Goal: Task Accomplishment & Management: Manage account settings

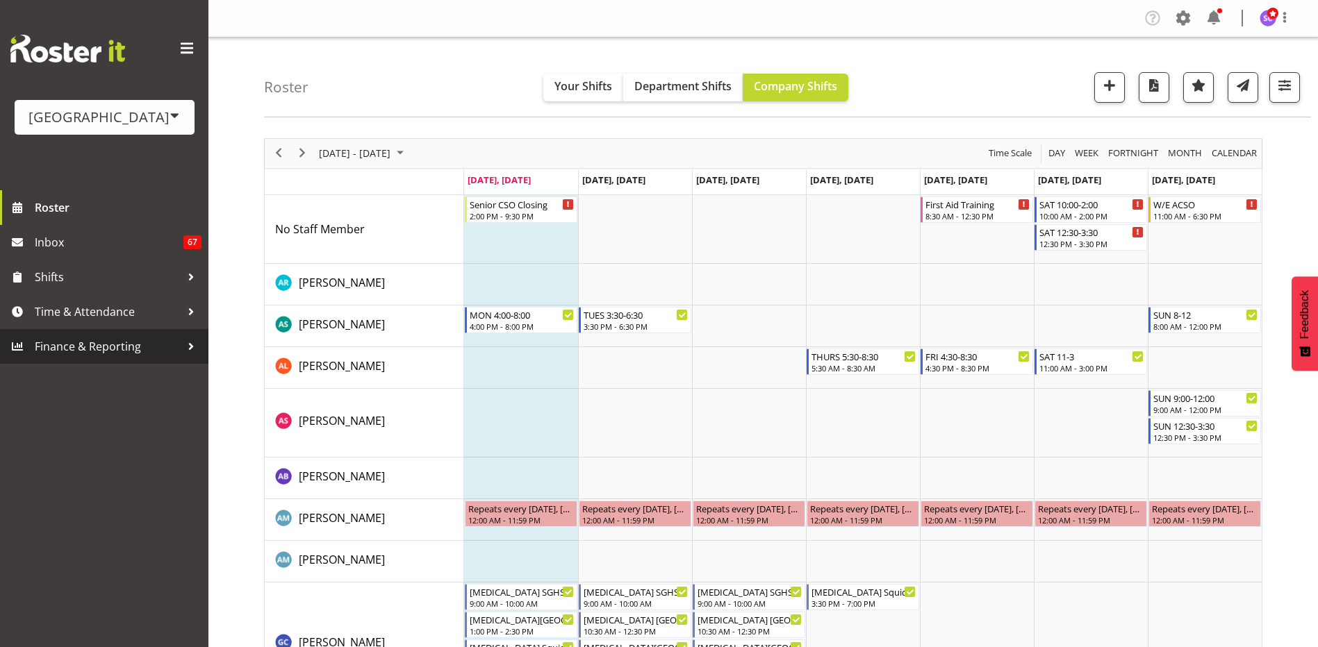
click at [167, 347] on span "Finance & Reporting" at bounding box center [108, 346] width 146 height 21
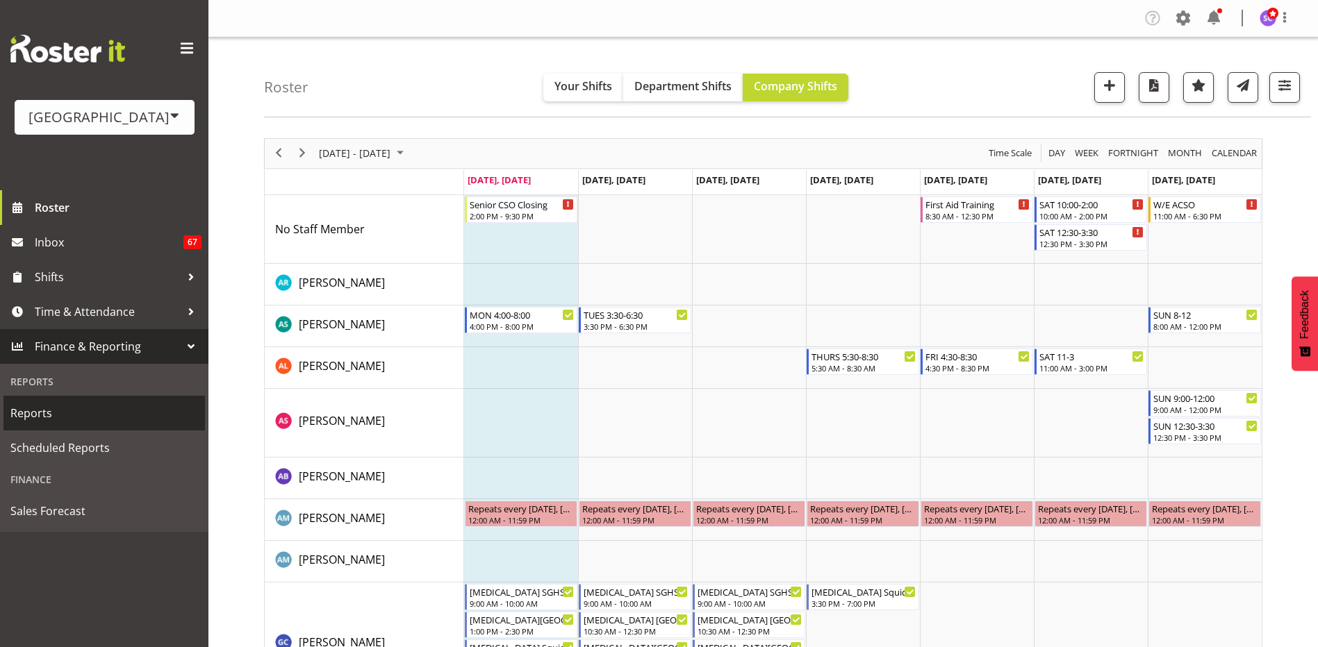
click at [139, 410] on span "Reports" at bounding box center [104, 413] width 188 height 21
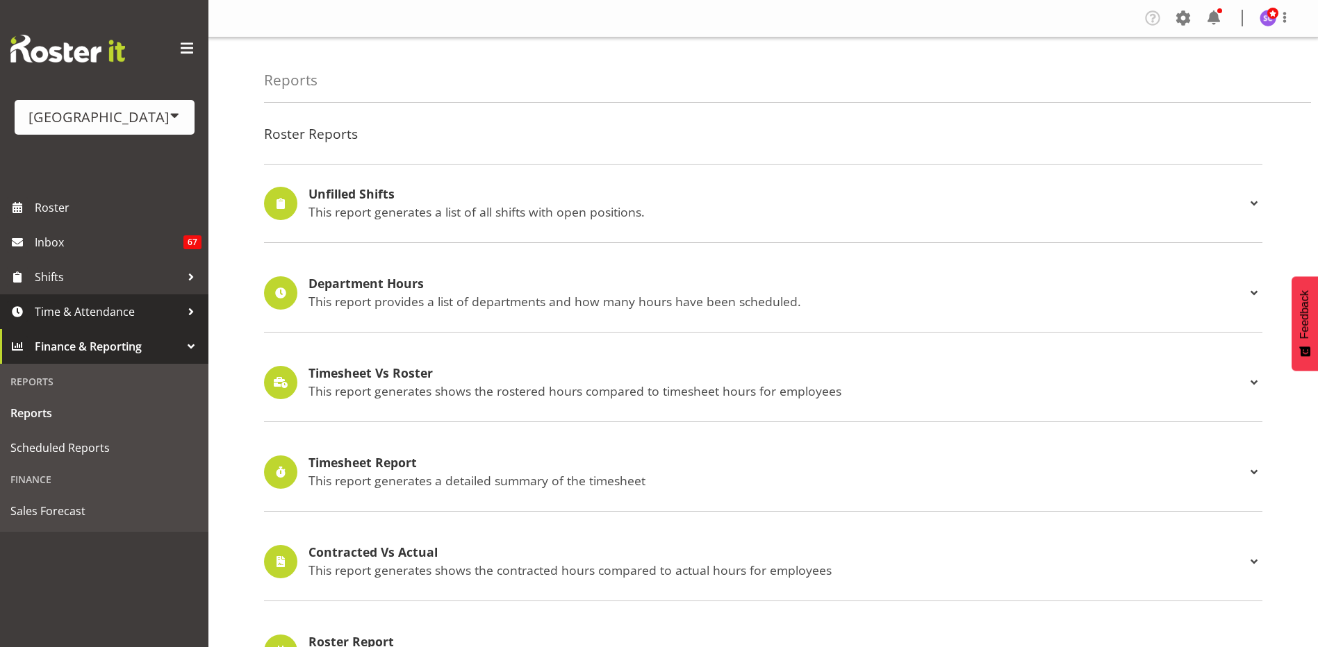
click at [186, 310] on div at bounding box center [191, 311] width 21 height 21
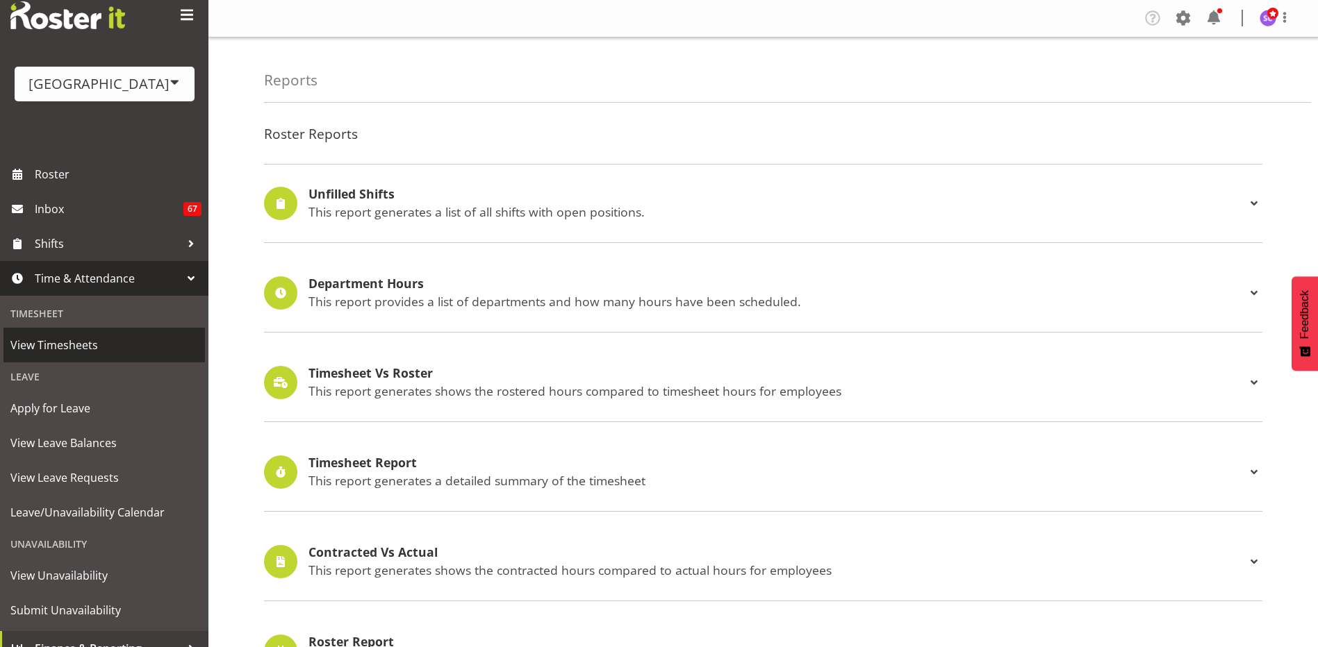
scroll to position [52, 0]
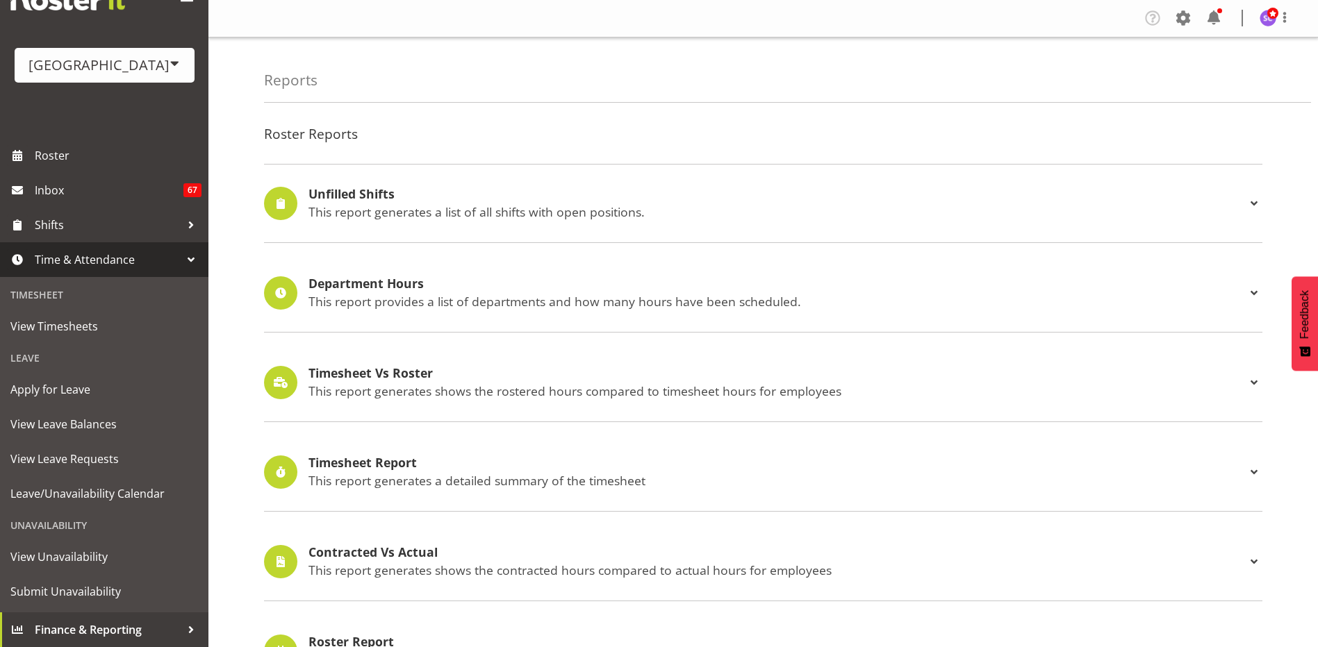
click at [183, 263] on div at bounding box center [191, 259] width 21 height 21
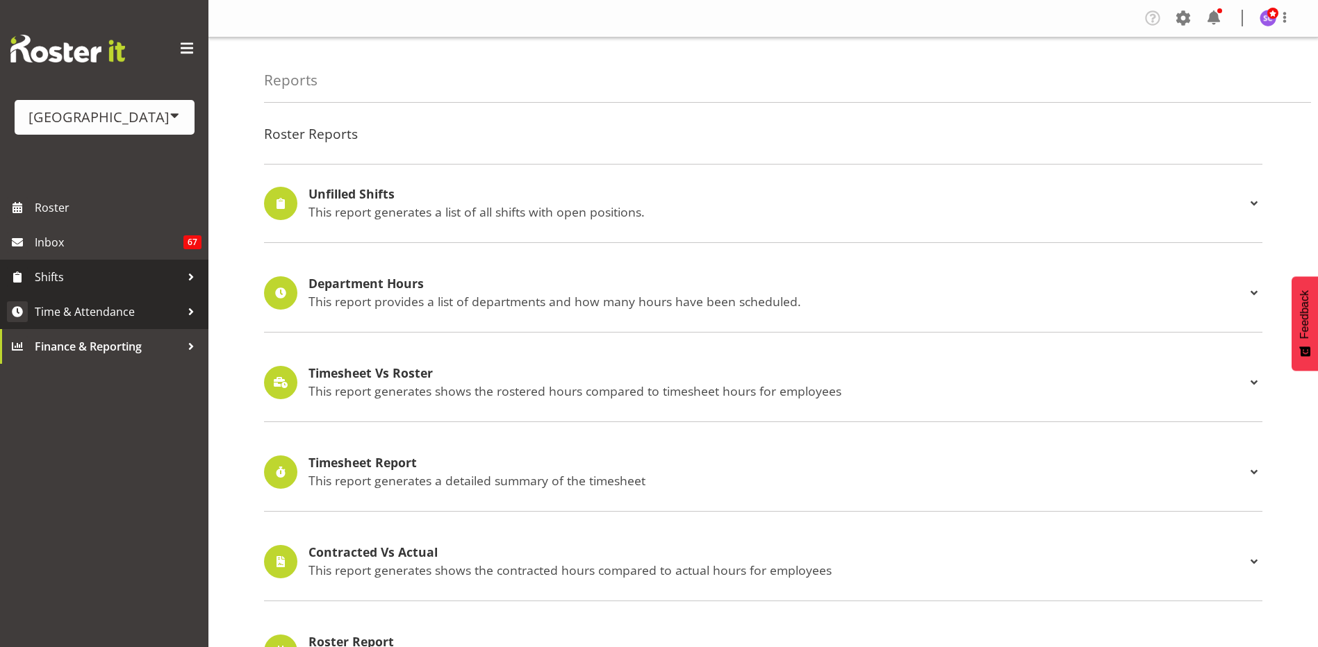
scroll to position [0, 0]
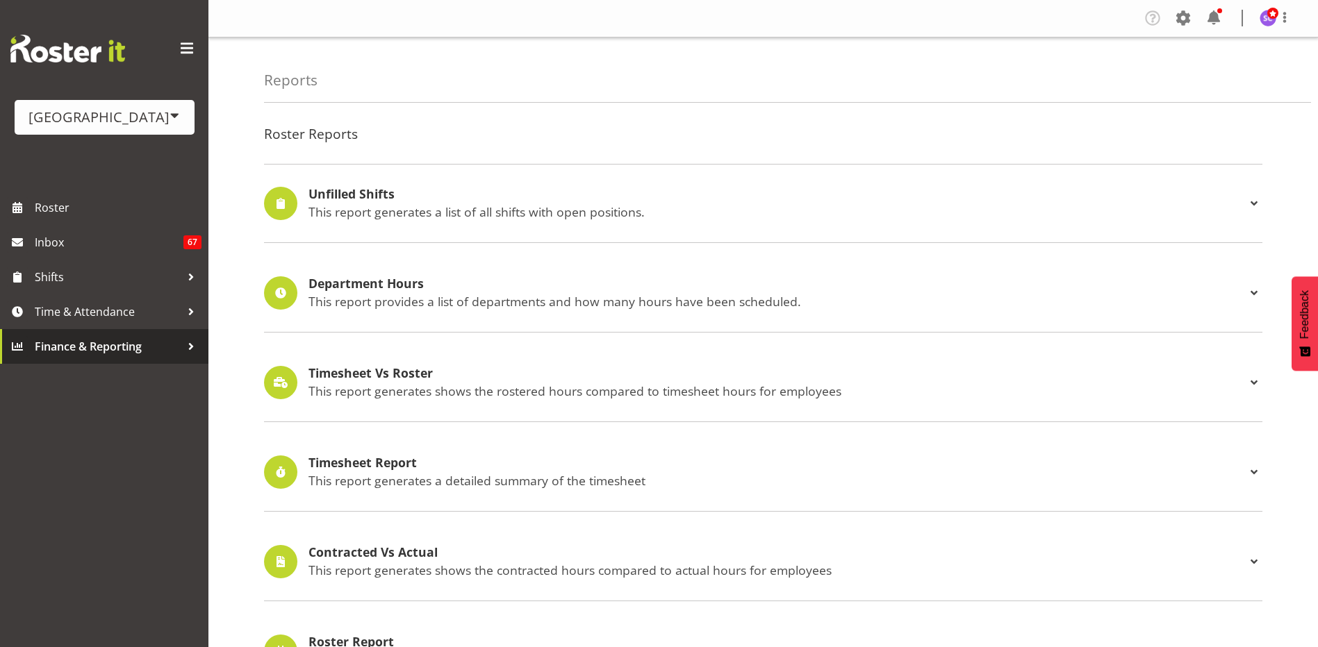
click at [184, 349] on div at bounding box center [191, 346] width 21 height 21
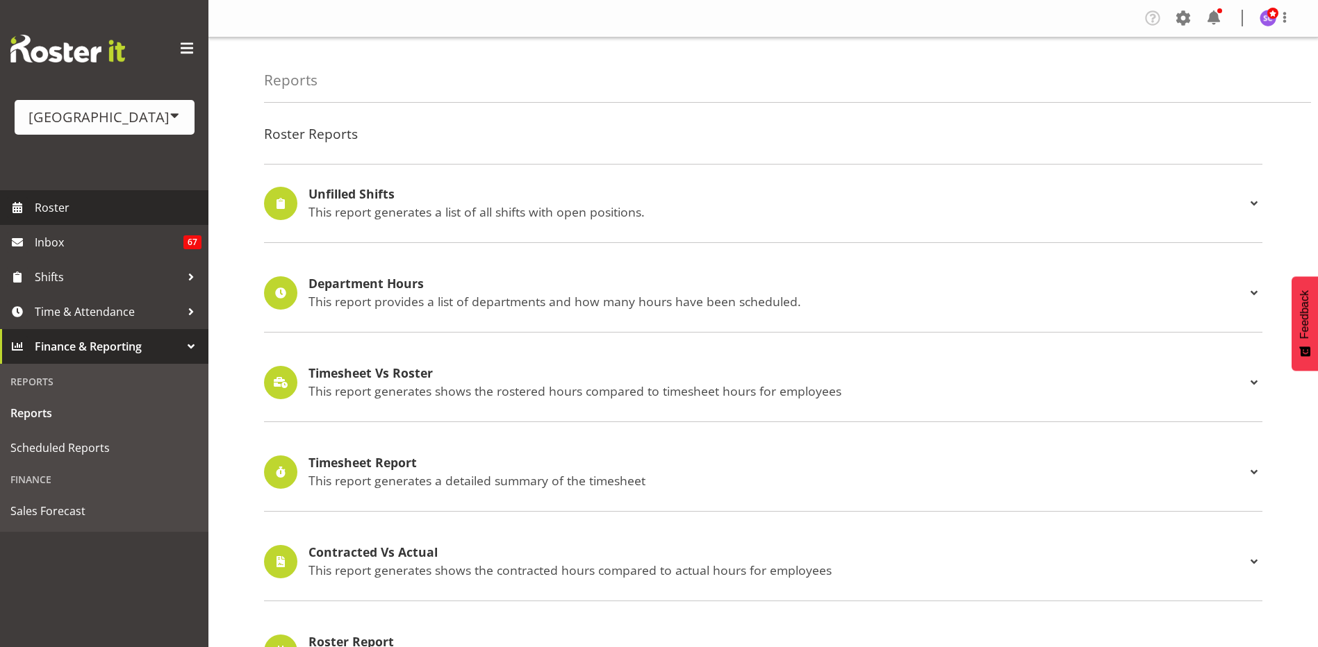
click at [98, 214] on span "Roster" at bounding box center [118, 207] width 167 height 21
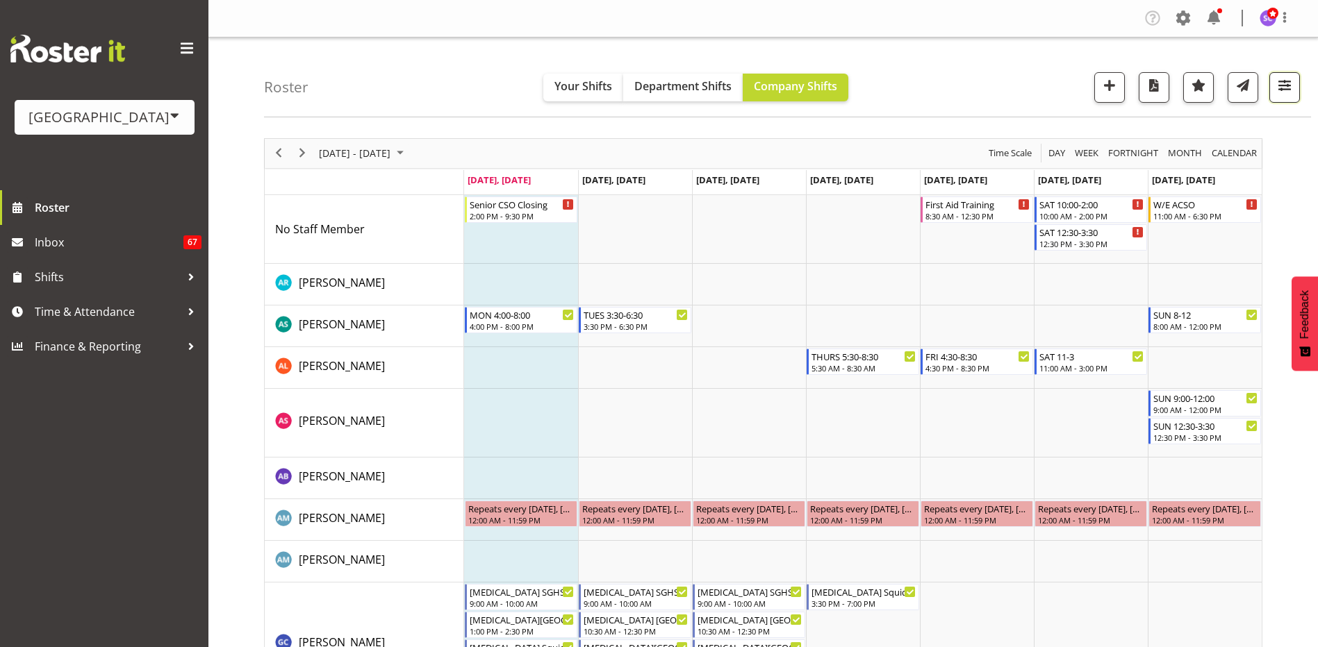
click at [1294, 83] on button "button" at bounding box center [1284, 87] width 31 height 31
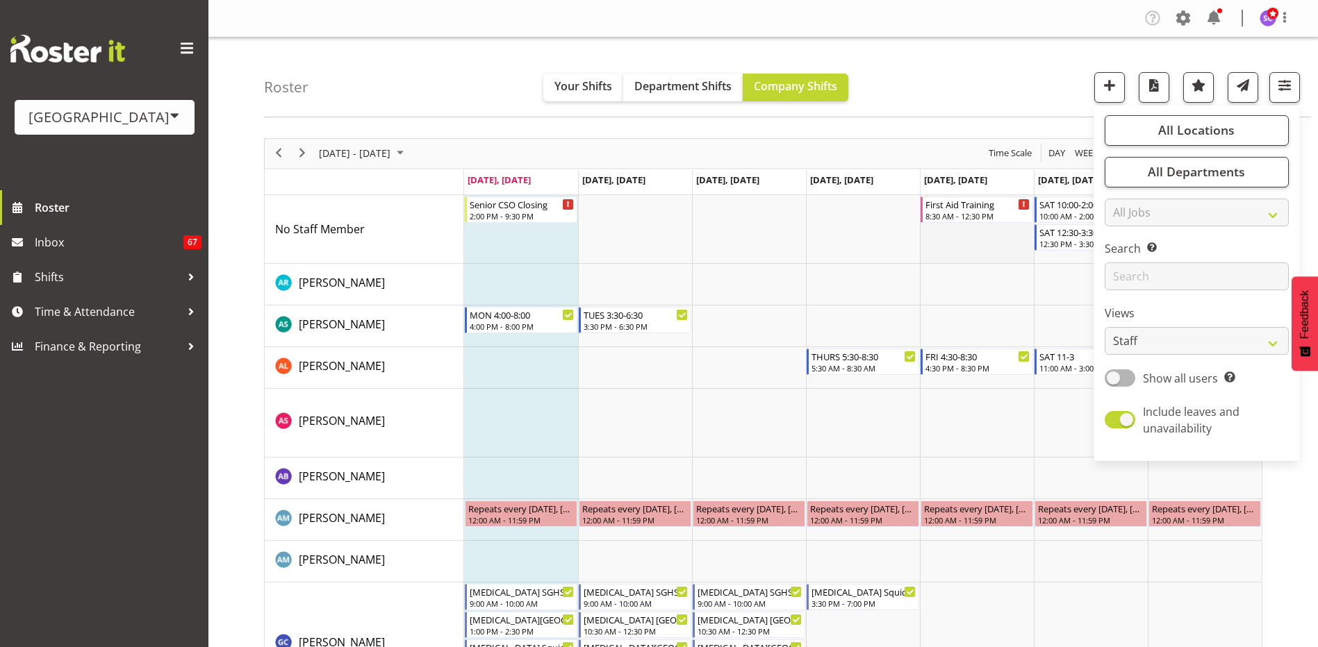
click at [955, 258] on td "Timeline Week of August 25, 2025" at bounding box center [977, 229] width 114 height 69
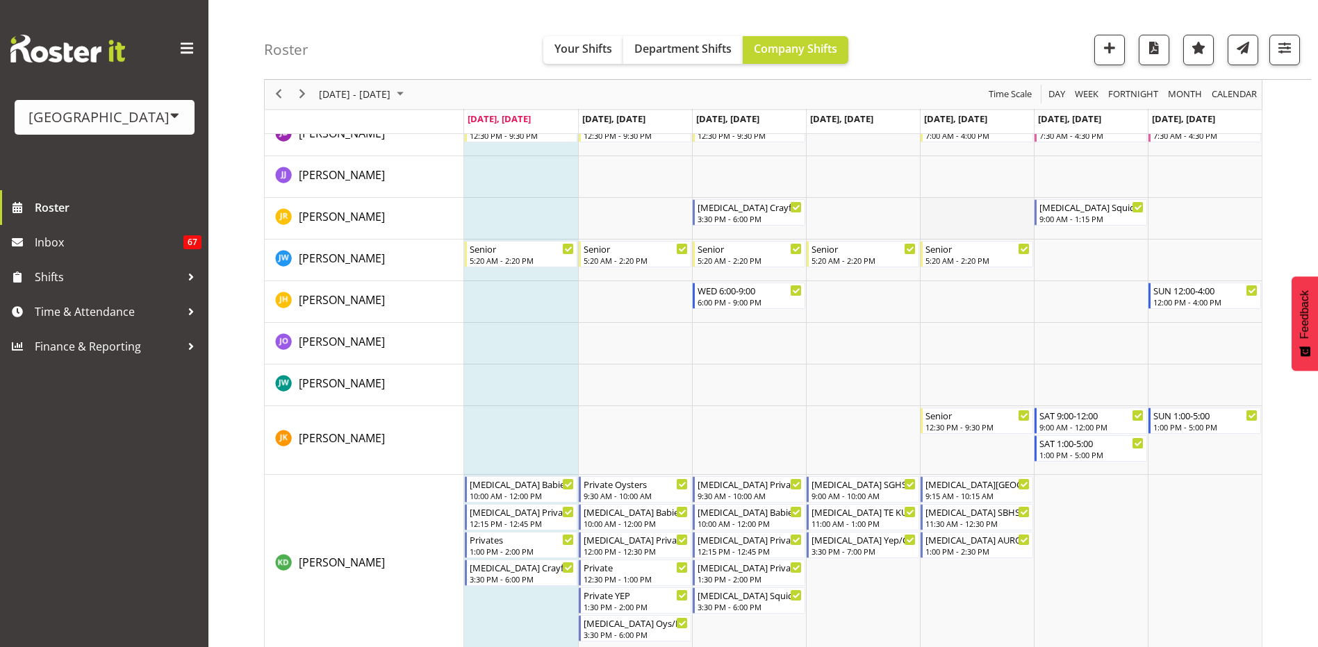
scroll to position [1597, 0]
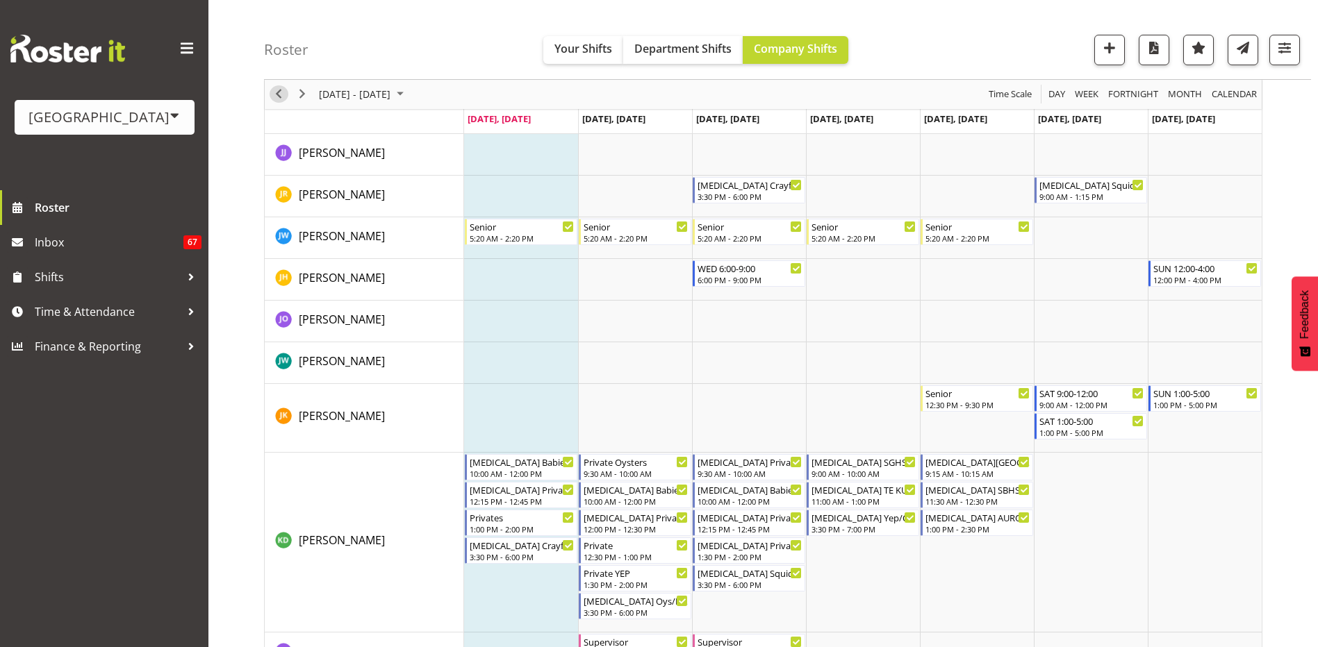
click at [278, 92] on span "Previous" at bounding box center [278, 94] width 17 height 17
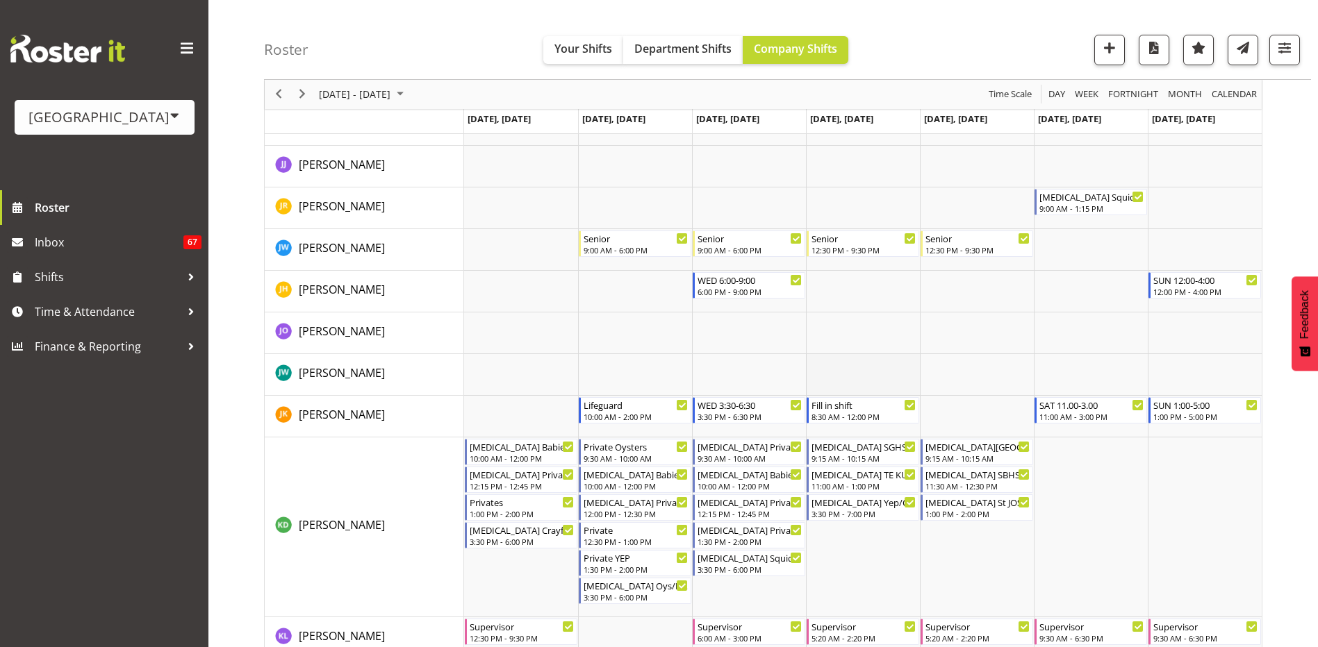
scroll to position [1736, 0]
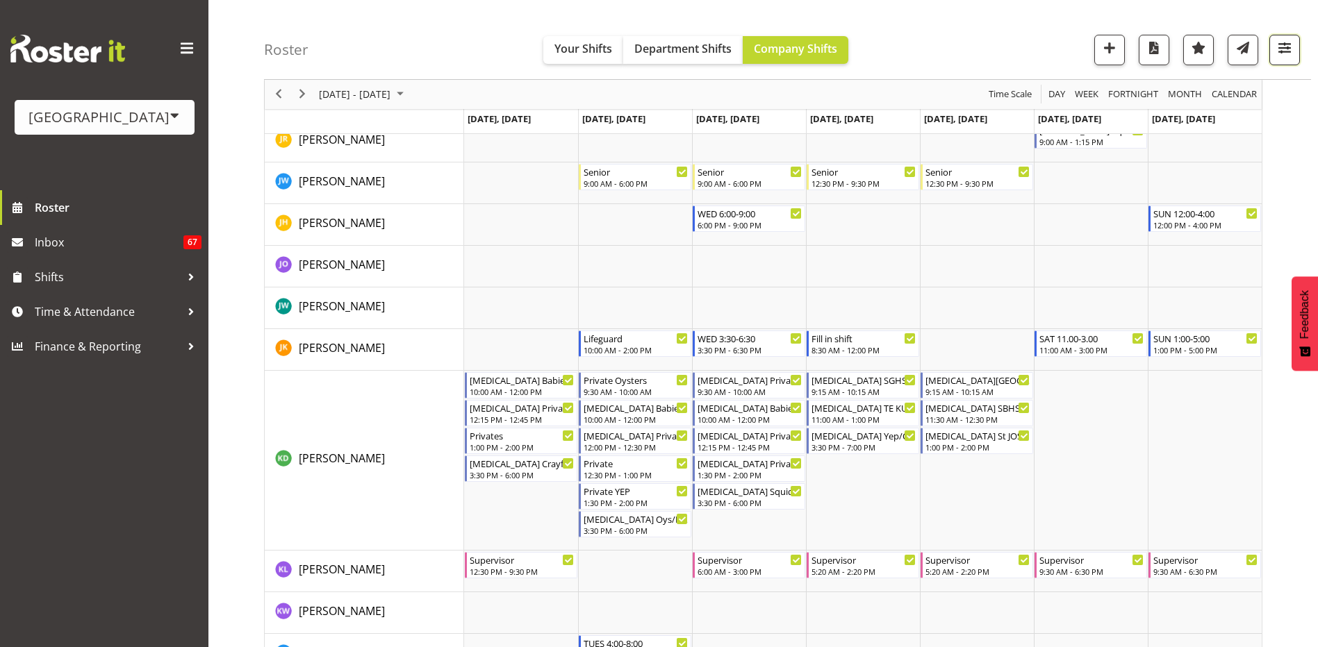
click at [1279, 50] on span "button" at bounding box center [1284, 48] width 18 height 18
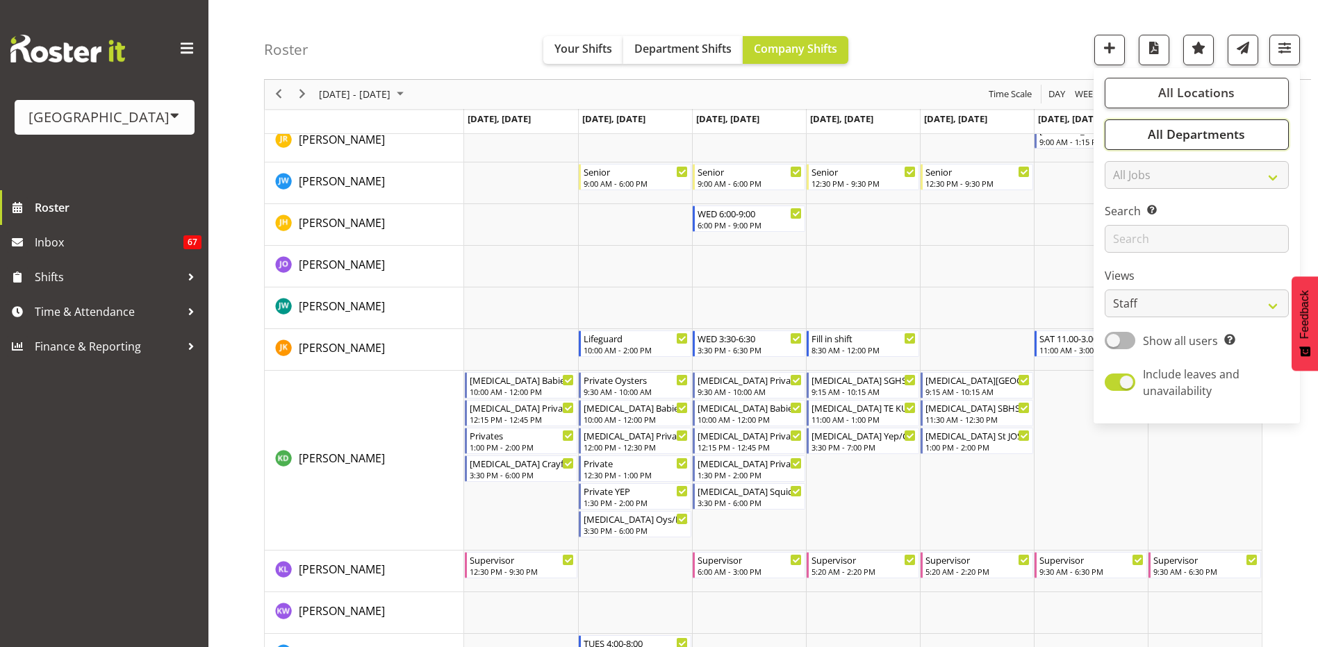
click at [1243, 131] on span "All Departments" at bounding box center [1195, 134] width 97 height 17
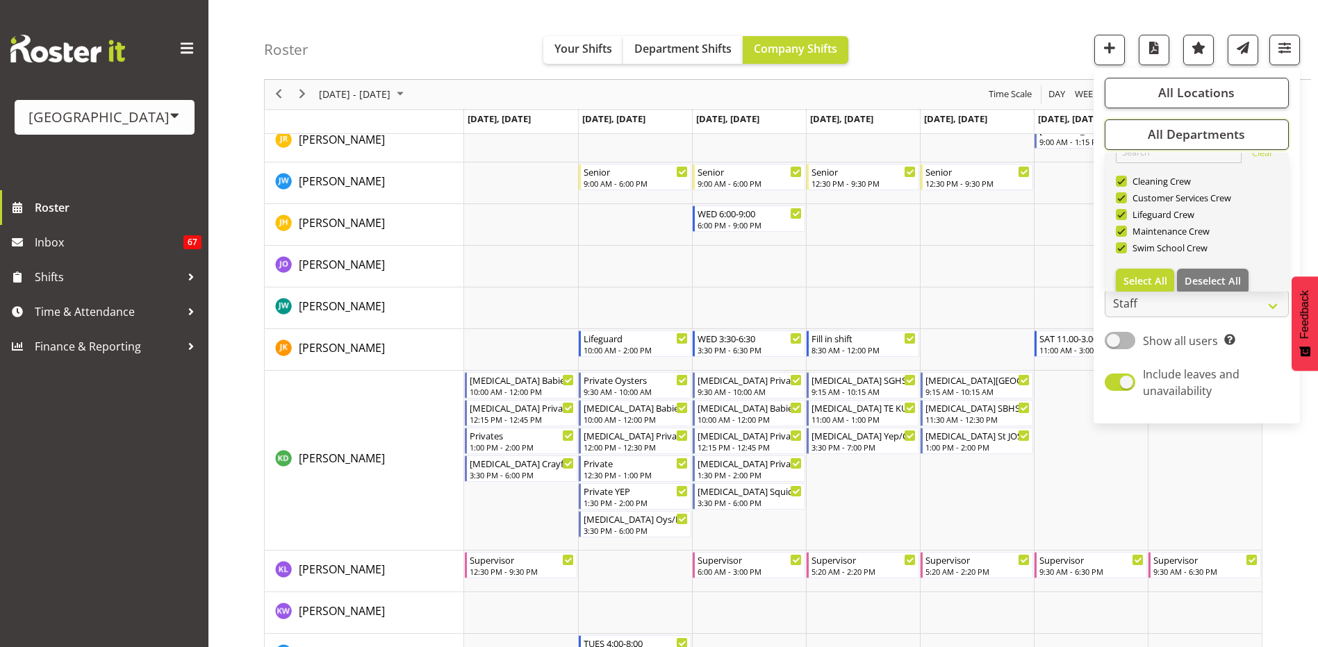
scroll to position [33, 0]
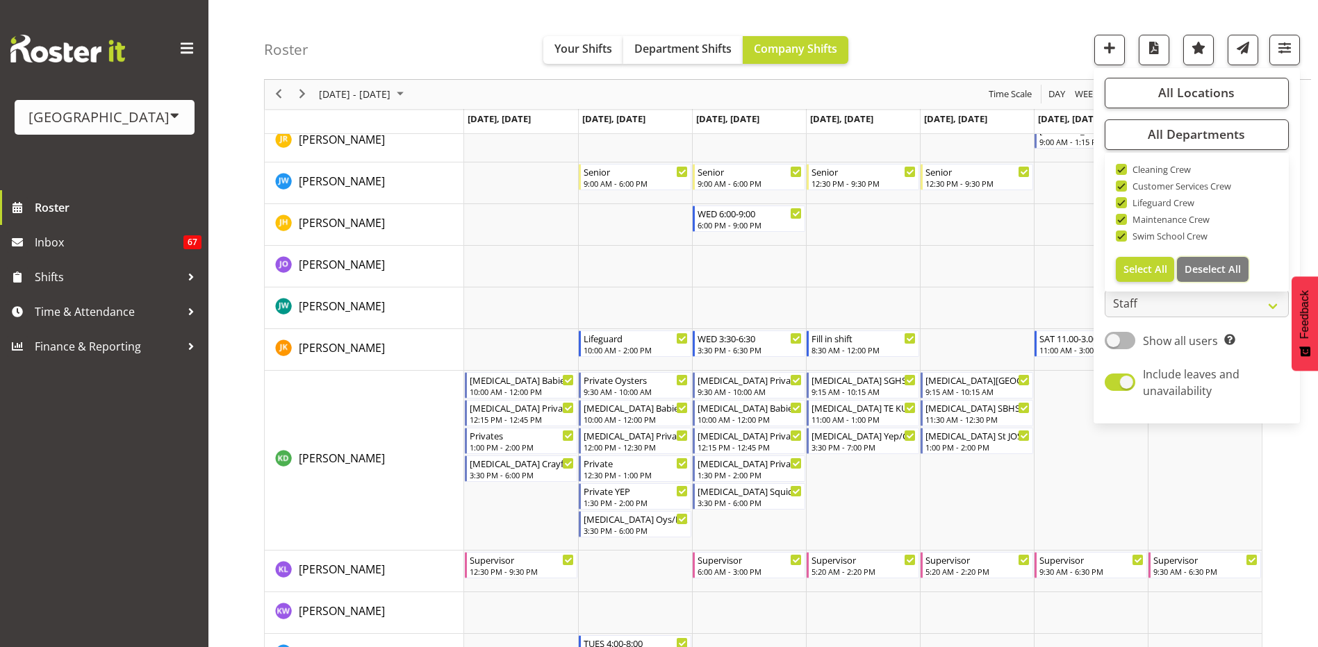
click at [1228, 274] on span "Deselect All" at bounding box center [1212, 269] width 56 height 13
checkbox input "false"
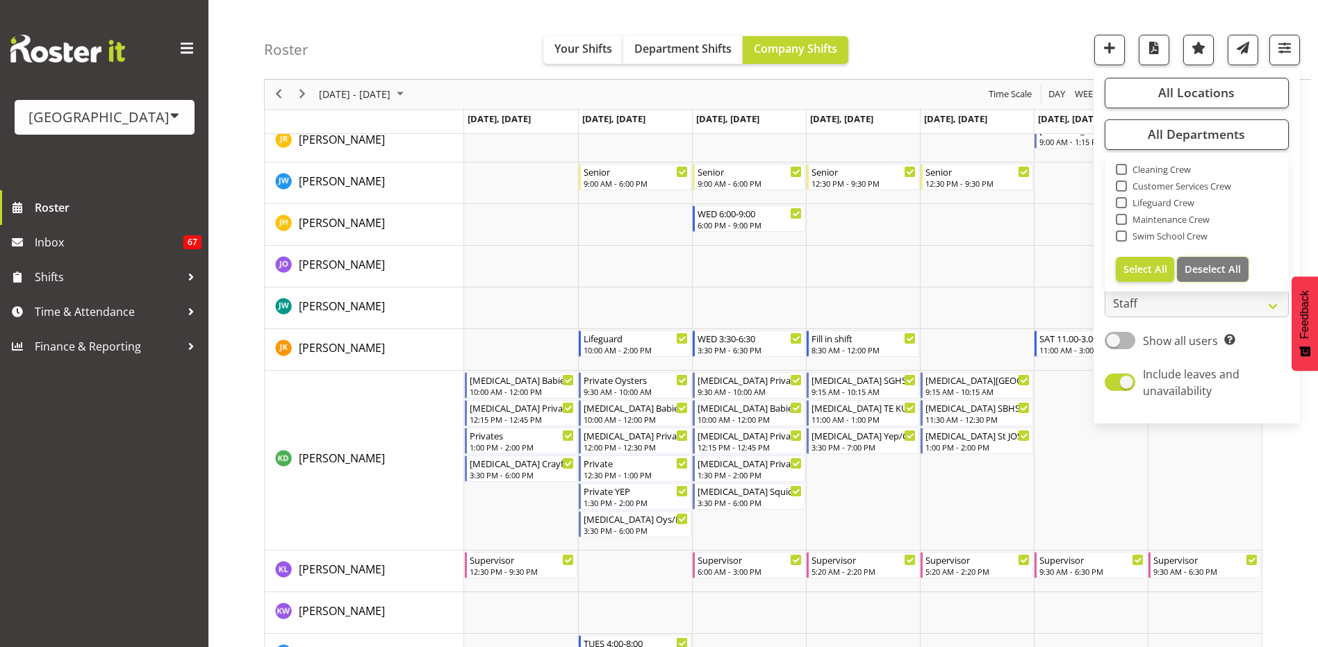
checkbox input "false"
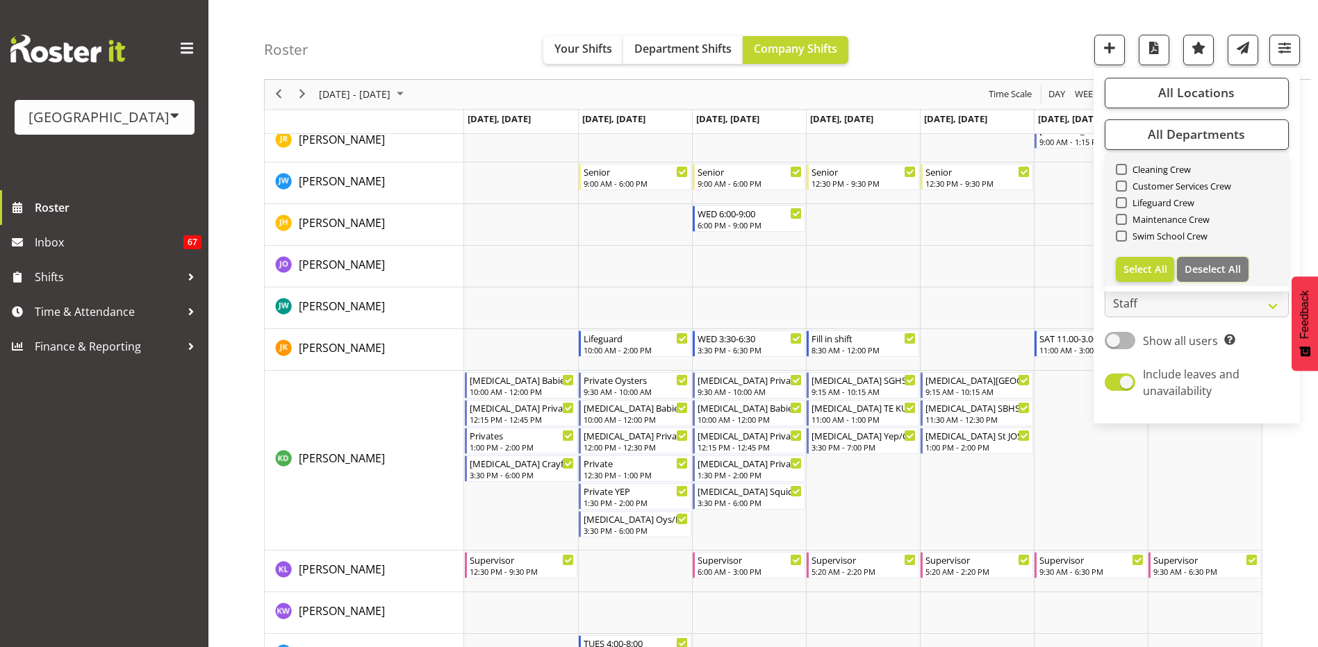
scroll to position [0, 0]
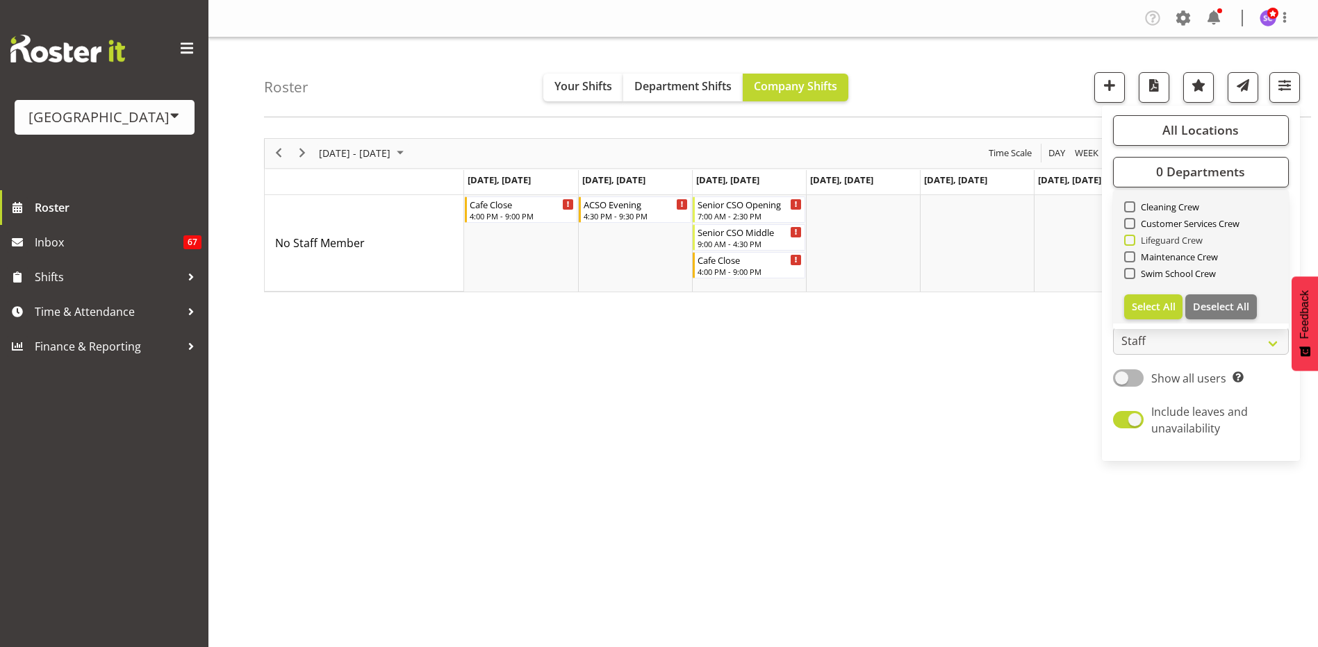
click at [1130, 241] on span at bounding box center [1129, 240] width 11 height 11
click at [1130, 241] on input "Lifeguard Crew" at bounding box center [1128, 239] width 9 height 9
checkbox input "true"
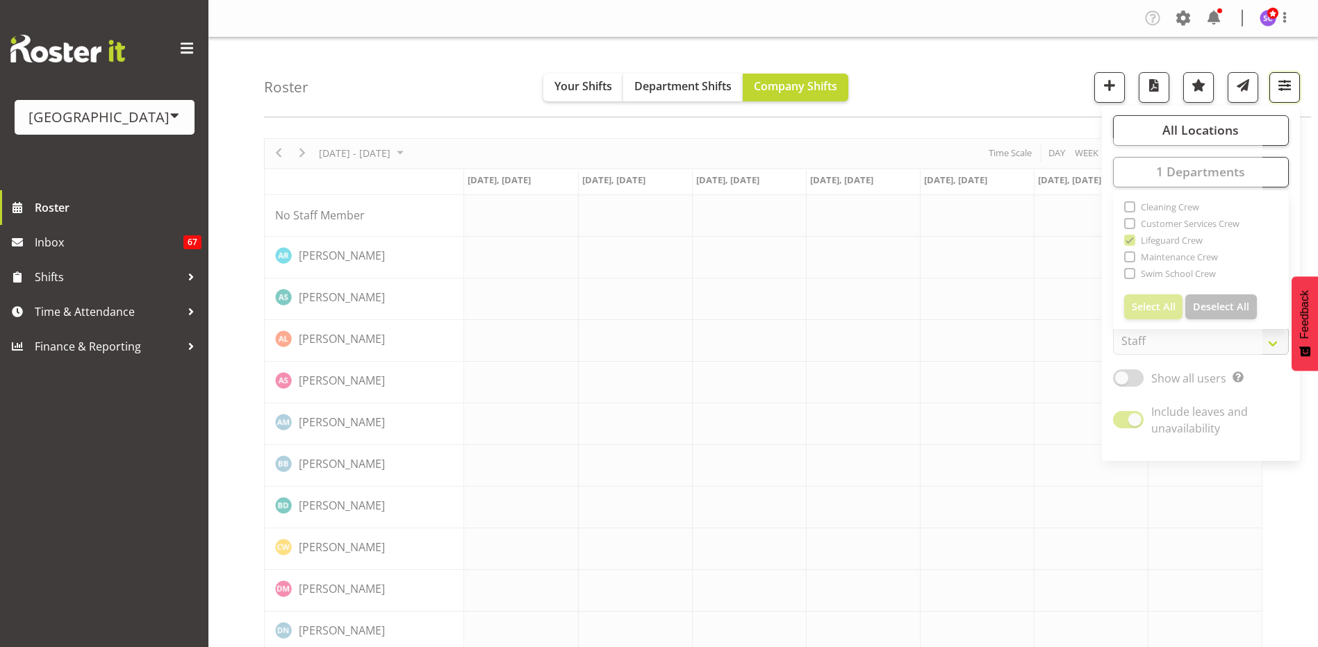
click at [1281, 97] on button "button" at bounding box center [1284, 87] width 31 height 31
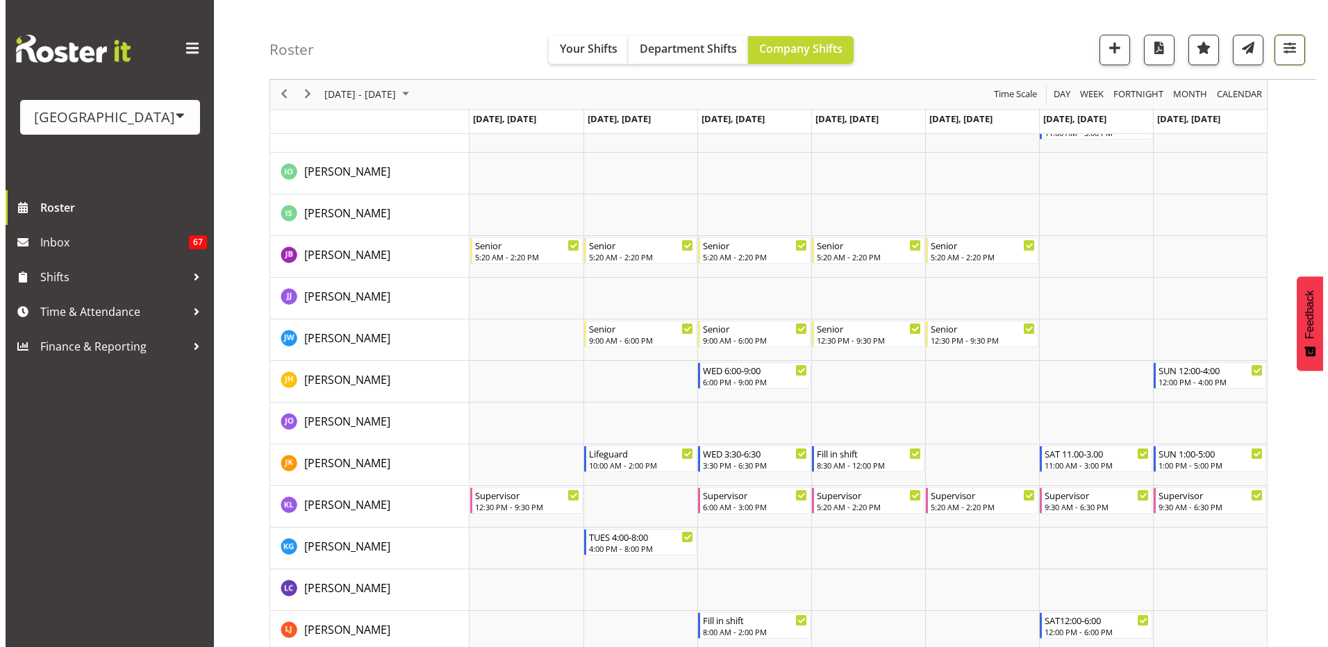
scroll to position [887, 0]
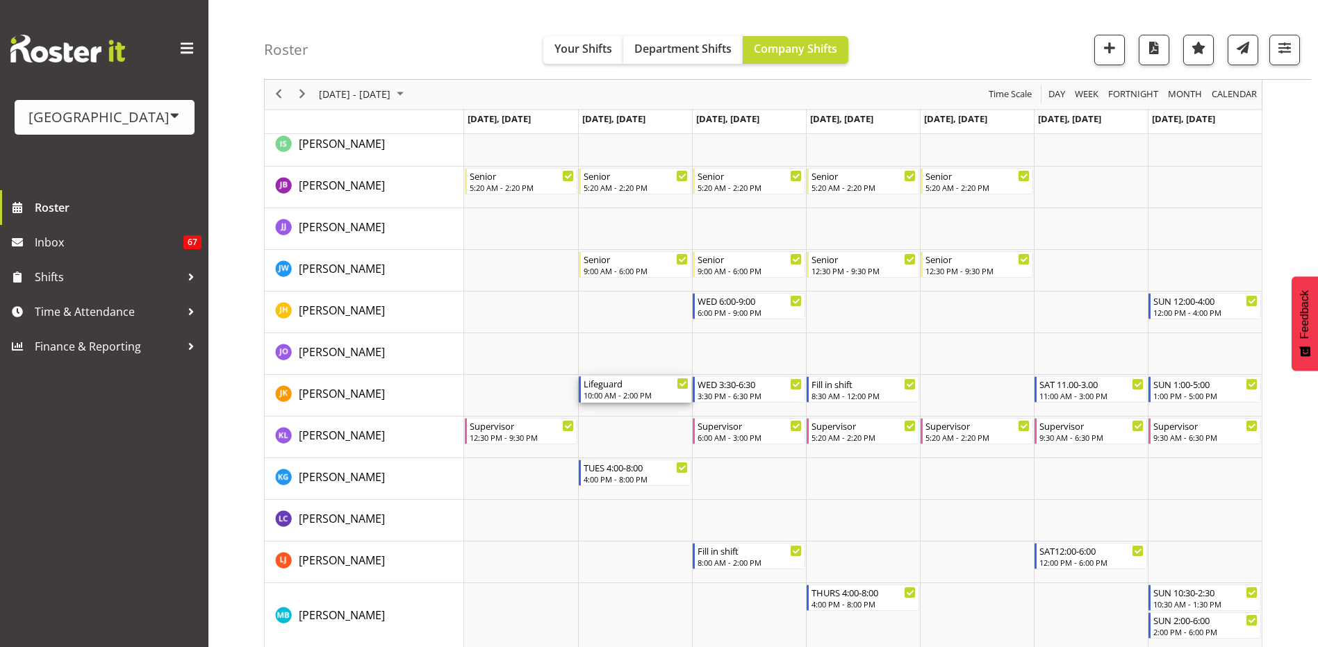
click at [664, 392] on div "10:00 AM - 2:00 PM" at bounding box center [635, 395] width 105 height 11
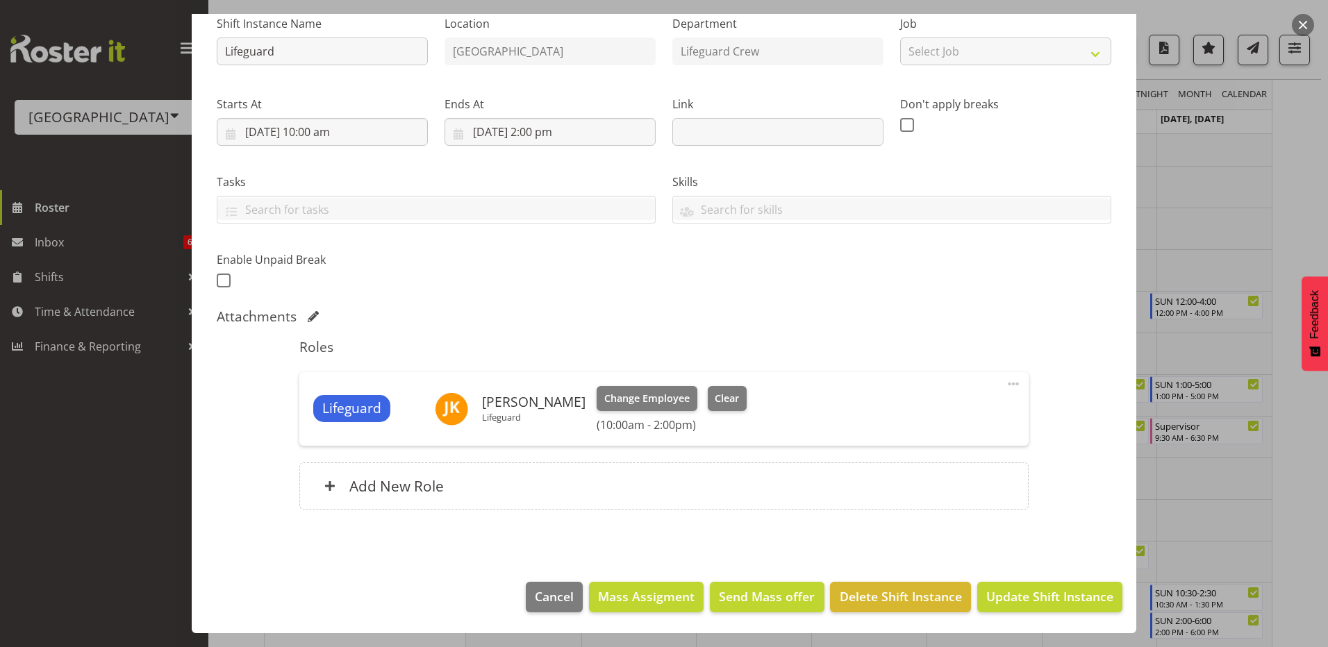
scroll to position [8, 0]
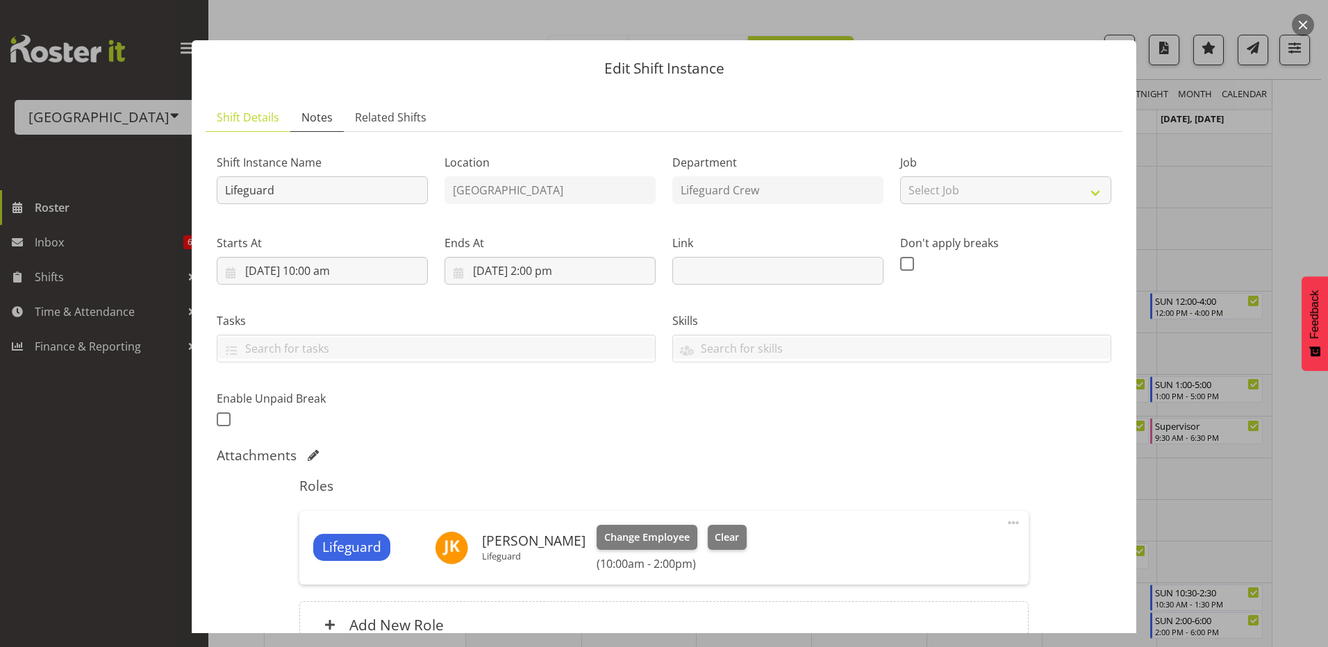
click at [310, 110] on span "Notes" at bounding box center [316, 117] width 31 height 17
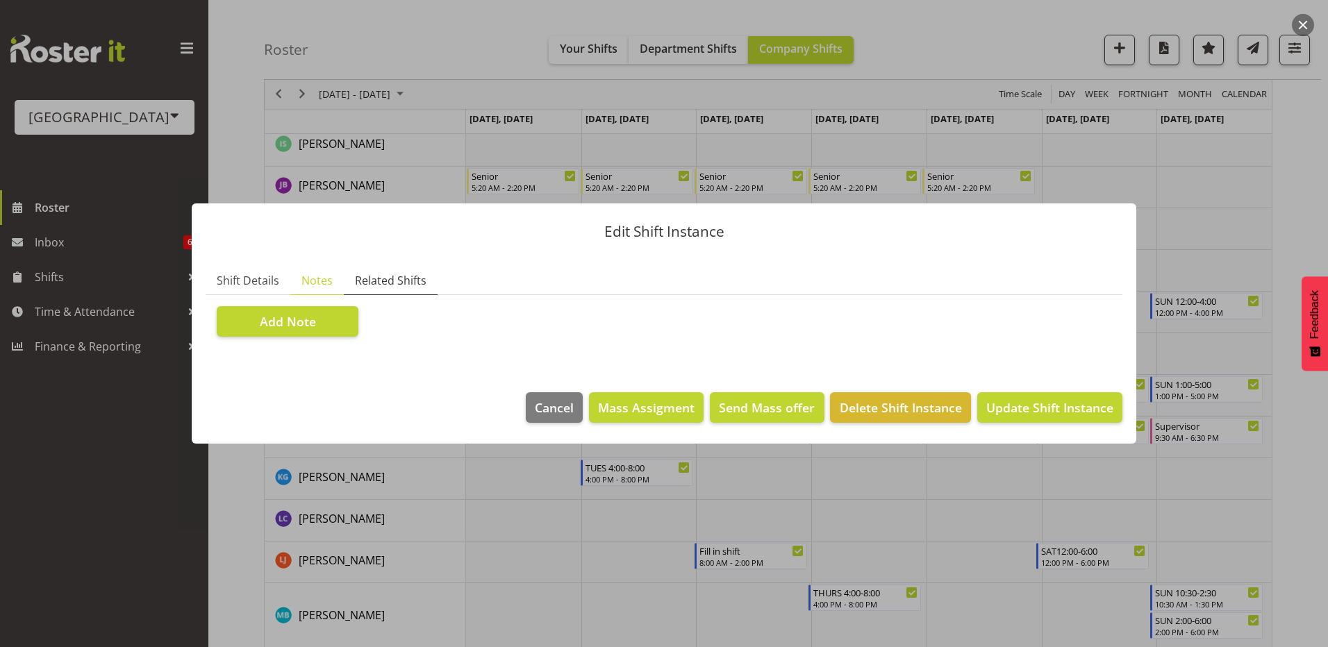
click at [408, 281] on span "Related Shifts" at bounding box center [391, 280] width 72 height 17
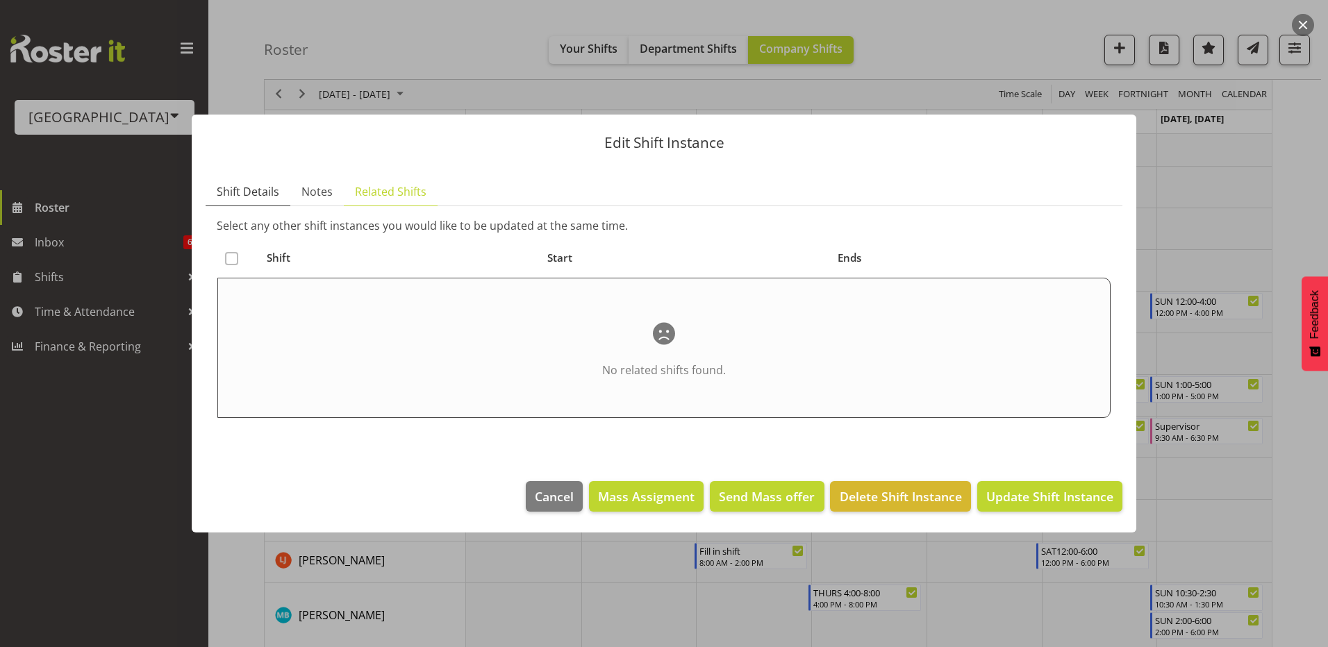
click at [255, 196] on span "Shift Details" at bounding box center [248, 191] width 63 height 17
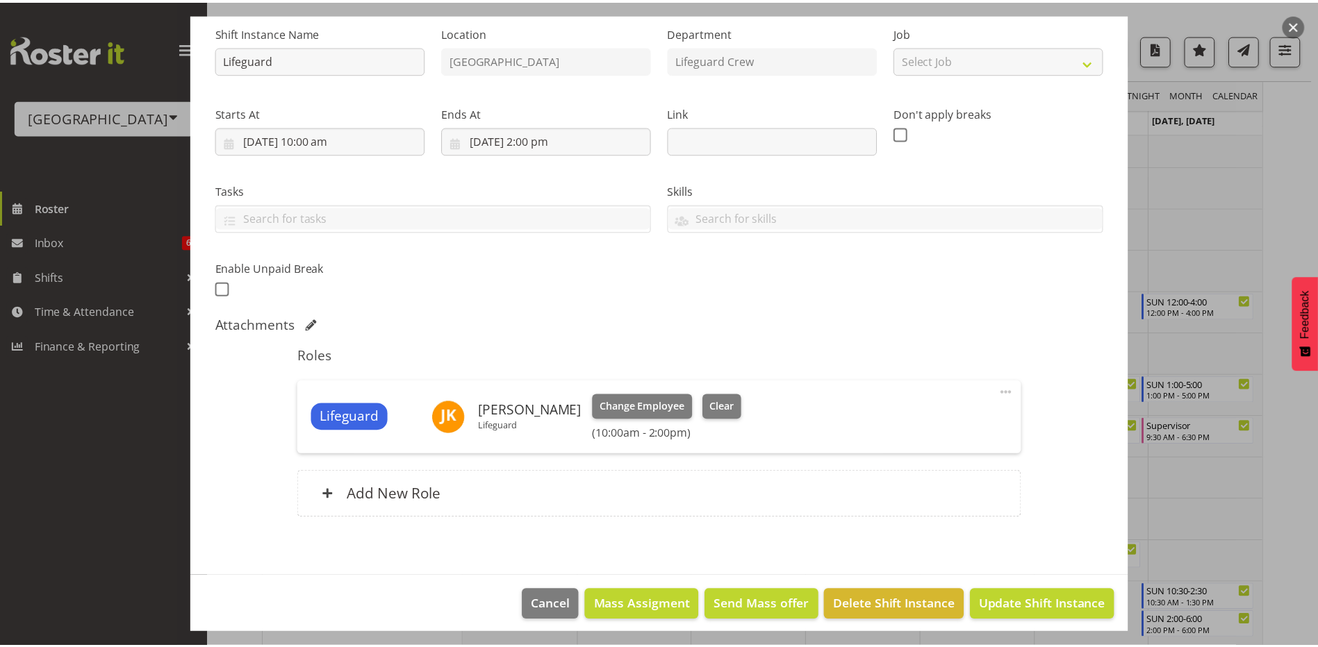
scroll to position [147, 0]
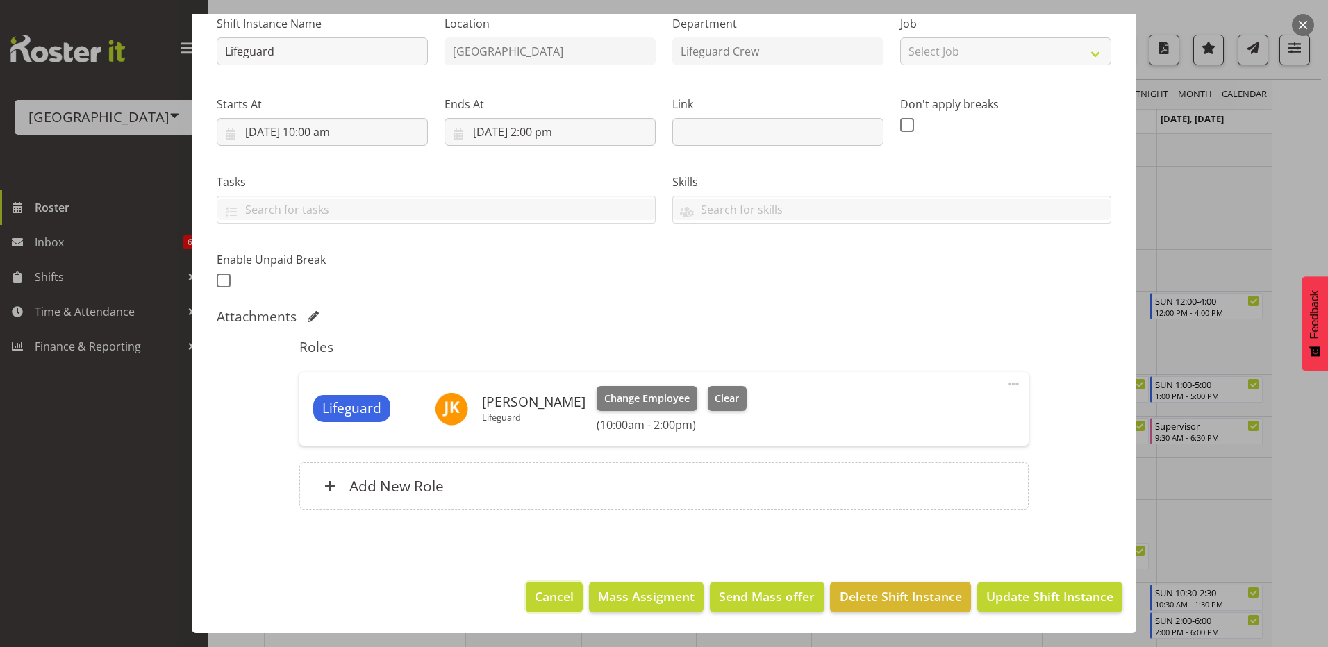
click at [562, 589] on span "Cancel" at bounding box center [554, 597] width 39 height 18
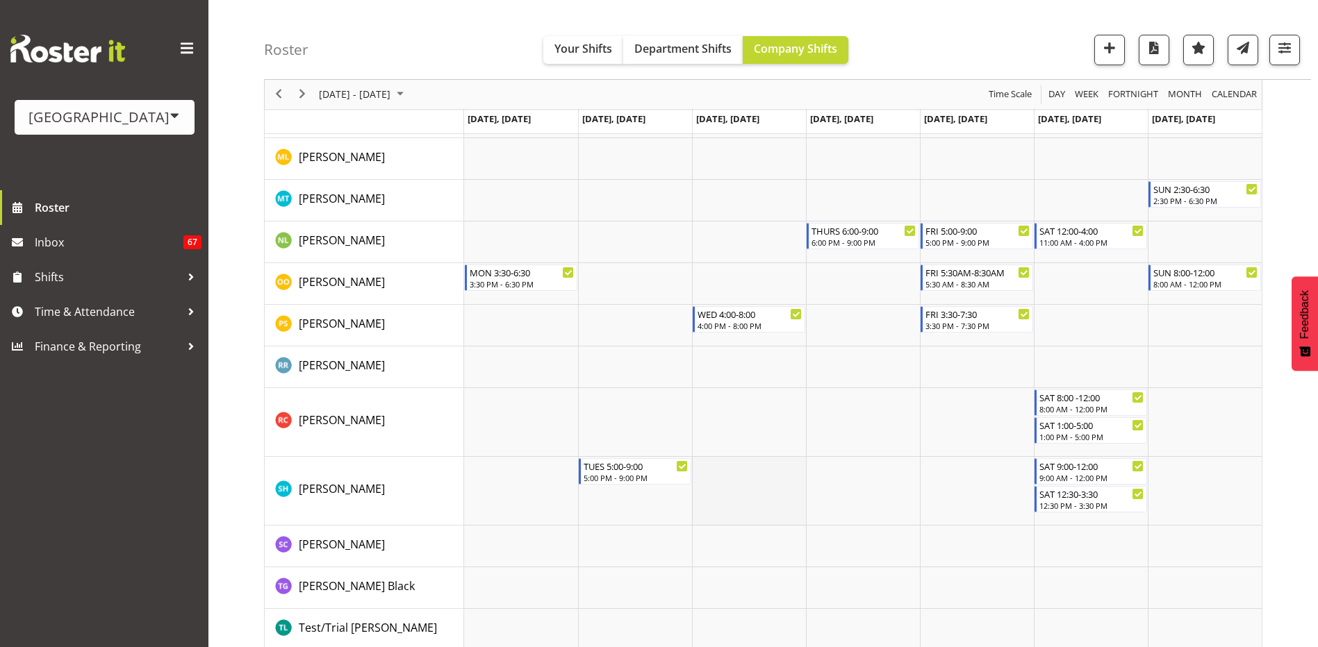
scroll to position [1234, 0]
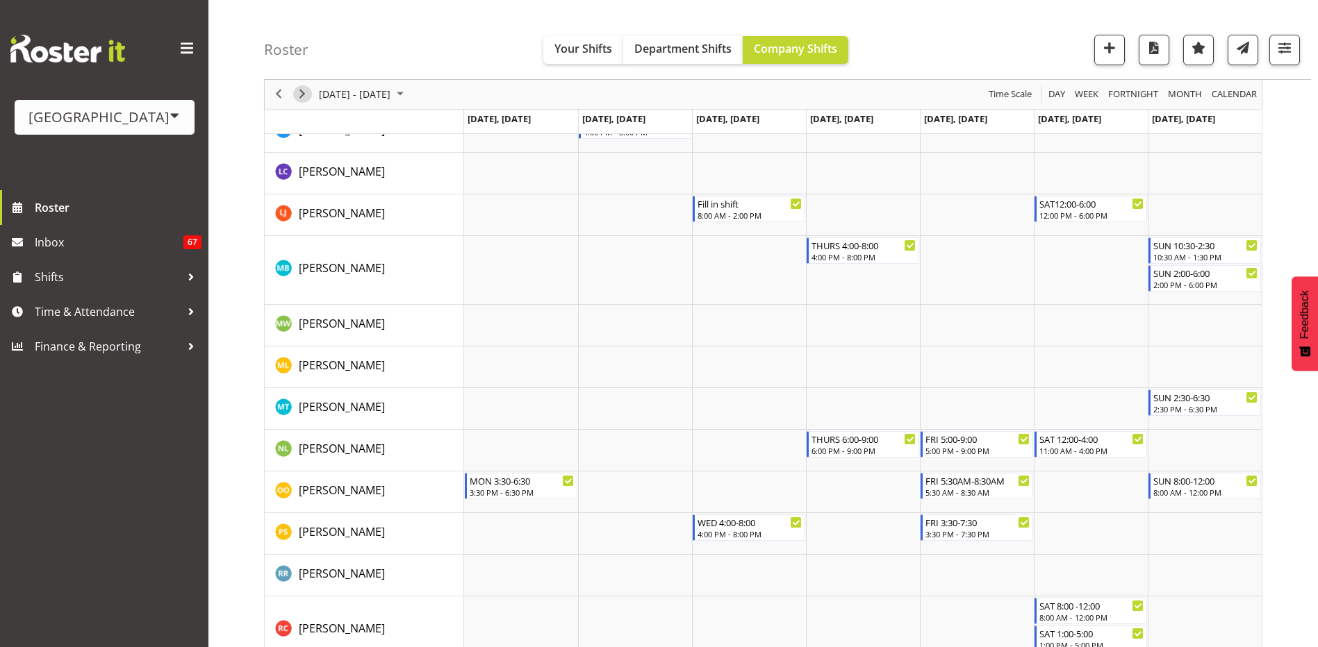
click at [304, 93] on span "Next" at bounding box center [302, 94] width 17 height 17
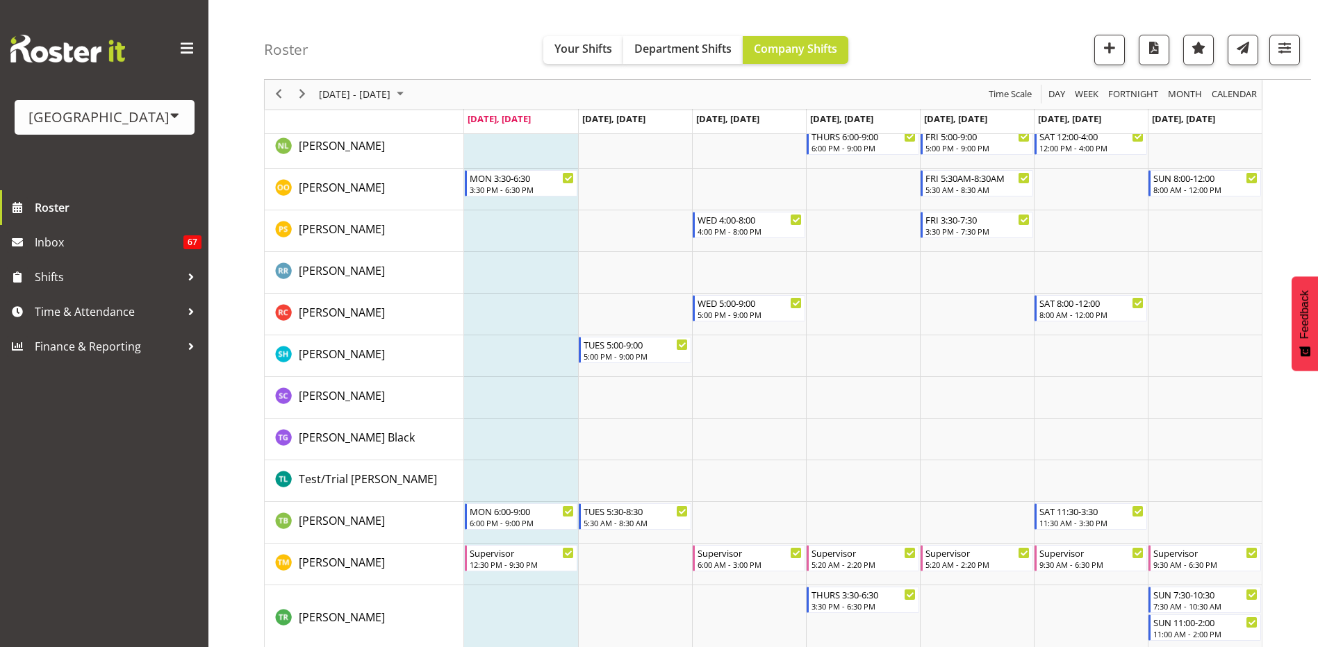
scroll to position [1553, 0]
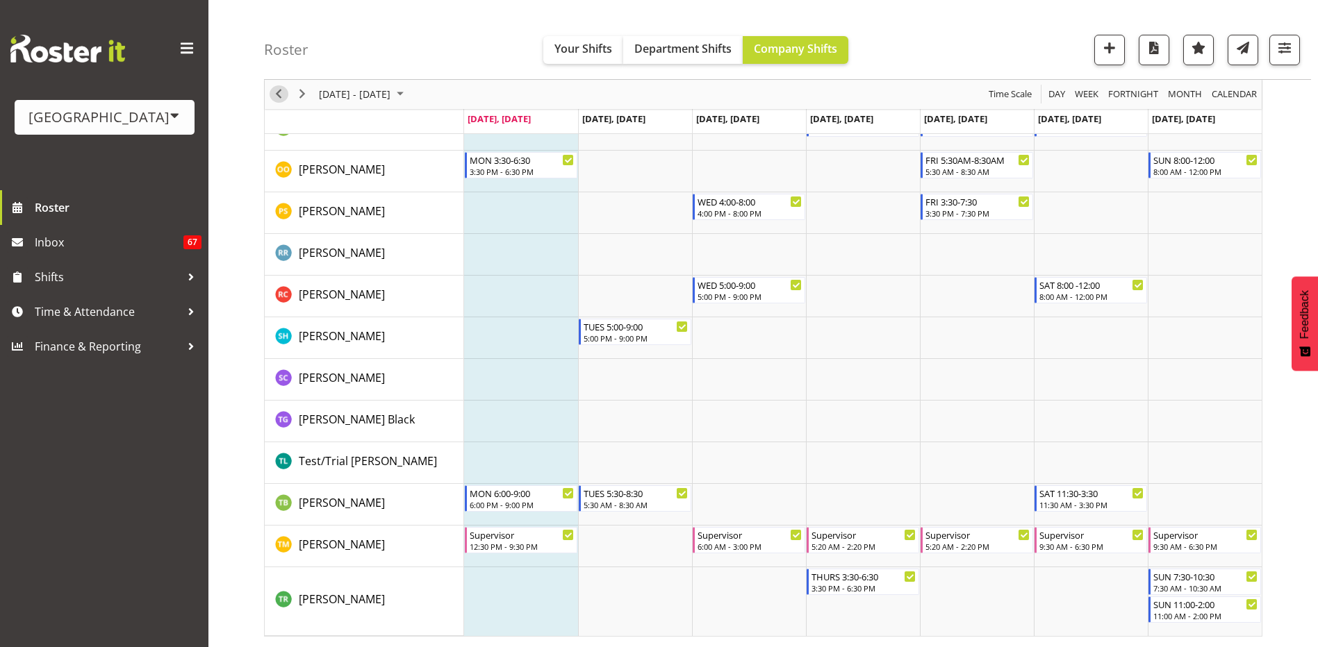
click at [276, 94] on span "Previous" at bounding box center [278, 94] width 17 height 17
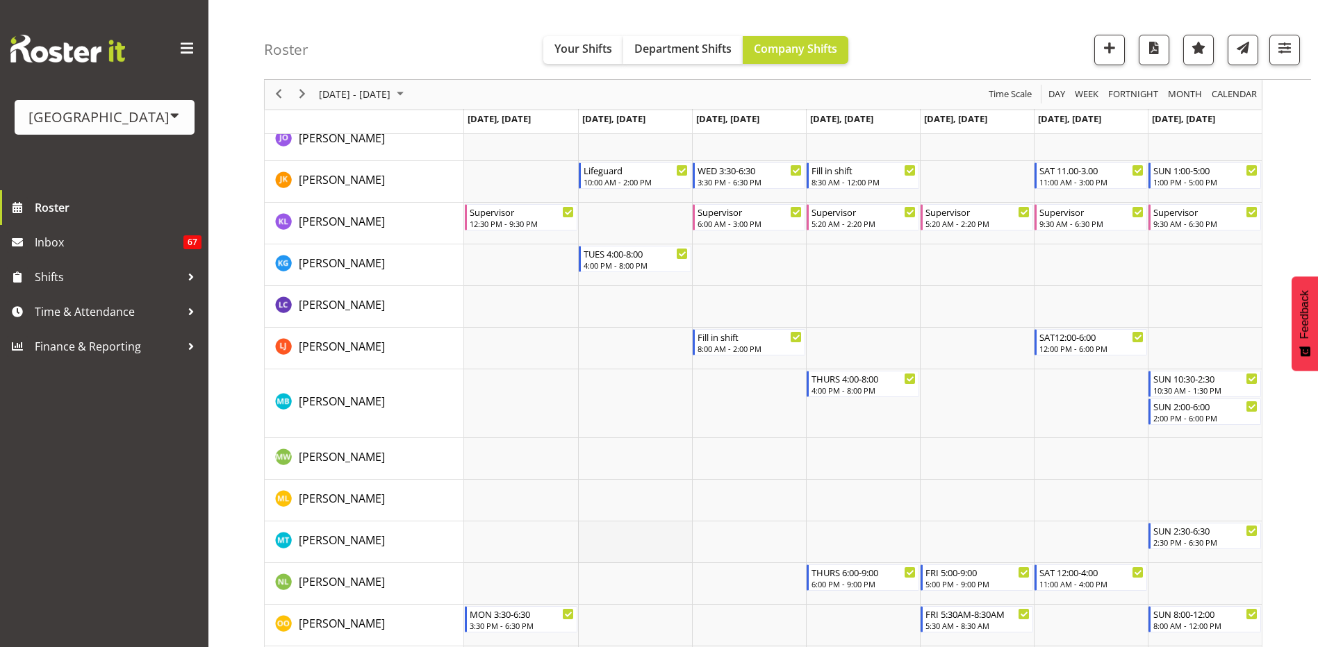
scroll to position [962, 0]
